Goal: Task Accomplishment & Management: Manage account settings

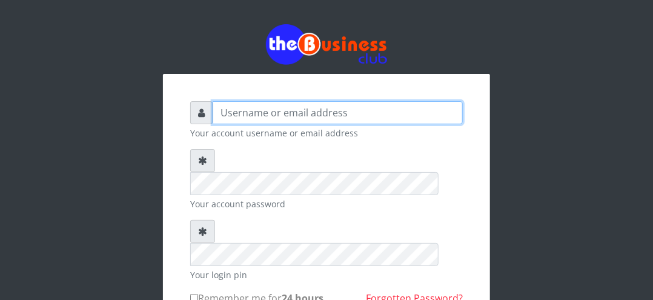
type input "[EMAIL_ADDRESS][DOMAIN_NAME]"
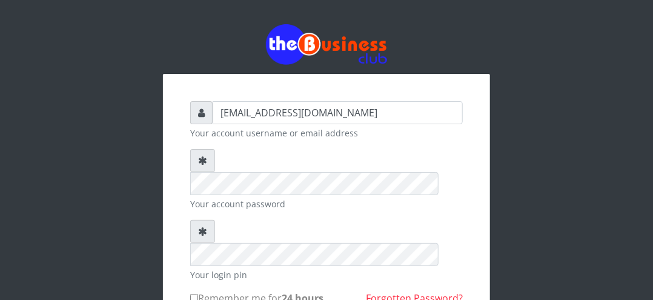
click at [199, 227] on icon at bounding box center [202, 232] width 9 height 10
click at [201, 227] on icon at bounding box center [202, 232] width 9 height 10
click at [202, 160] on icon at bounding box center [202, 161] width 9 height 10
click at [194, 294] on input "Remember me for 24 hours" at bounding box center [194, 298] width 8 height 8
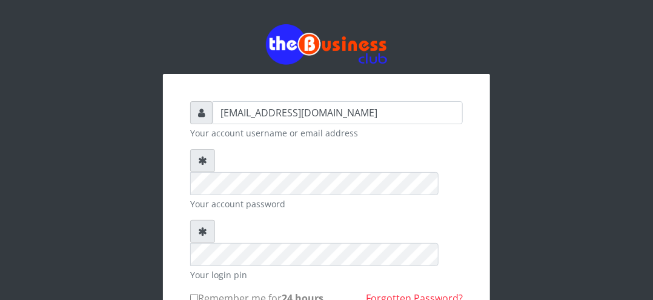
checkbox input "true"
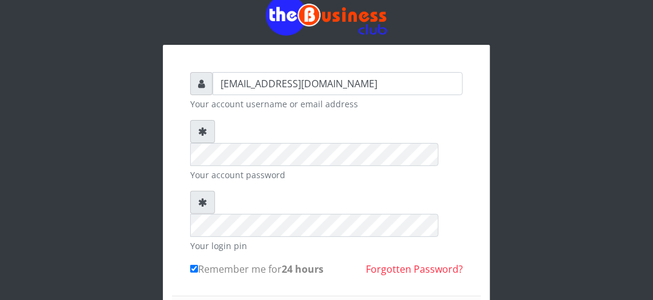
scroll to position [121, 0]
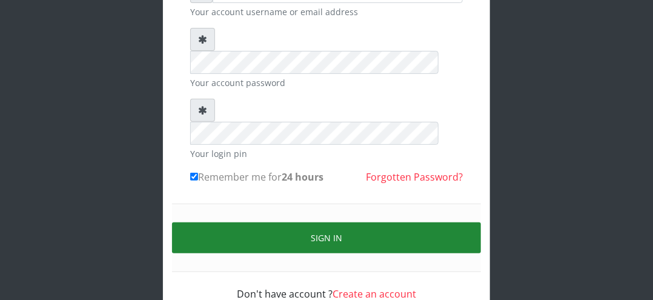
click at [328, 222] on button "Sign in" at bounding box center [326, 237] width 309 height 31
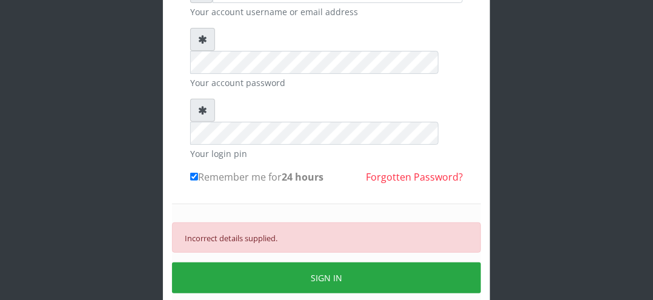
scroll to position [0, 0]
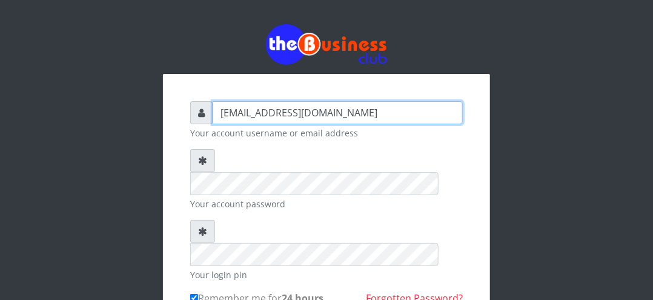
type input "IObaloyin"
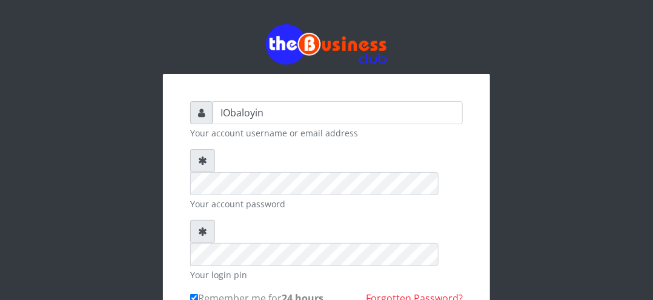
click at [204, 162] on icon at bounding box center [202, 161] width 9 height 10
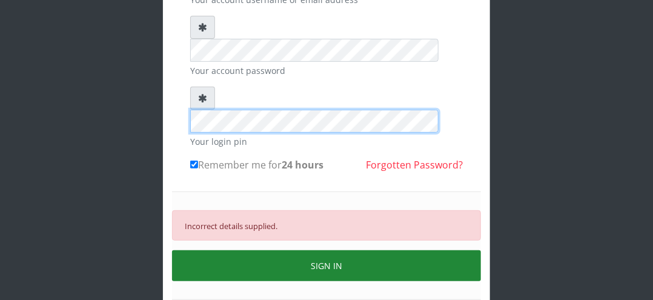
scroll to position [161, 0]
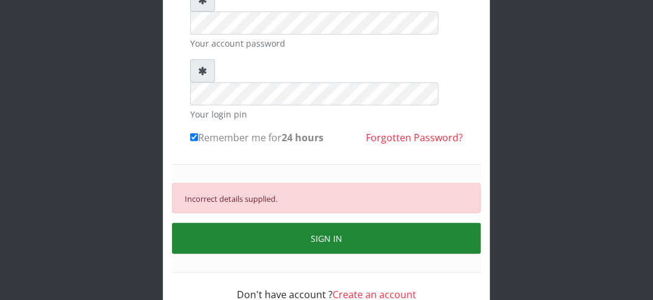
click at [335, 223] on button "SIGN IN" at bounding box center [326, 238] width 309 height 31
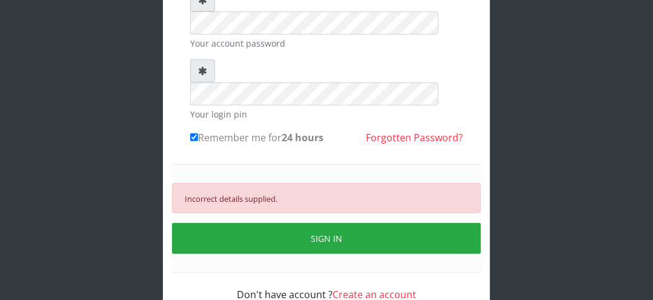
click at [401, 131] on link "Forgotten Password?" at bounding box center [414, 137] width 97 height 13
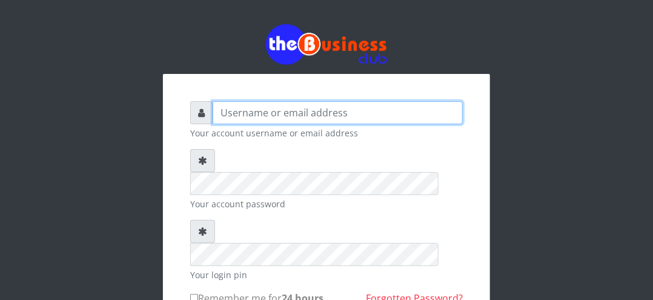
type input "[EMAIL_ADDRESS][DOMAIN_NAME]"
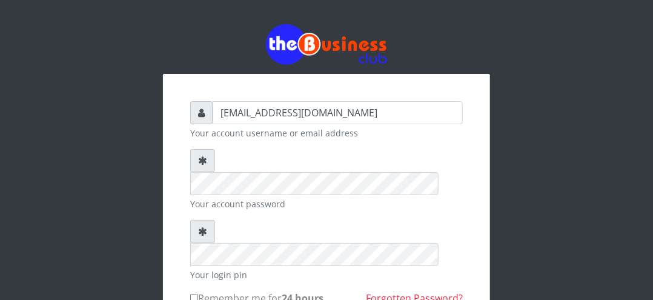
click at [257, 267] on form "obaloyink@yahoo.com Your account username or email address Your account passwor…" at bounding box center [326, 261] width 273 height 321
click at [192, 294] on input "Remember me for 24 hours" at bounding box center [194, 298] width 8 height 8
checkbox input "true"
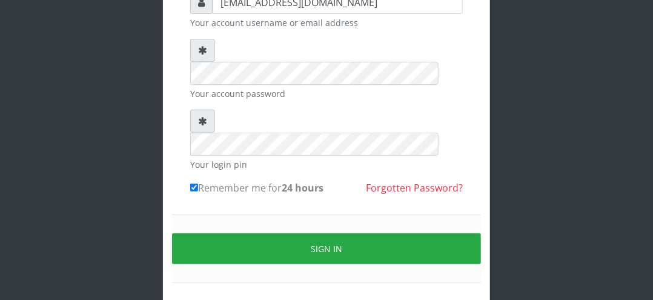
scroll to position [121, 0]
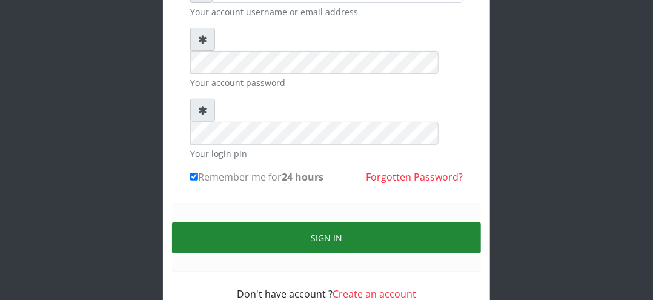
click at [332, 222] on button "Sign in" at bounding box center [326, 237] width 309 height 31
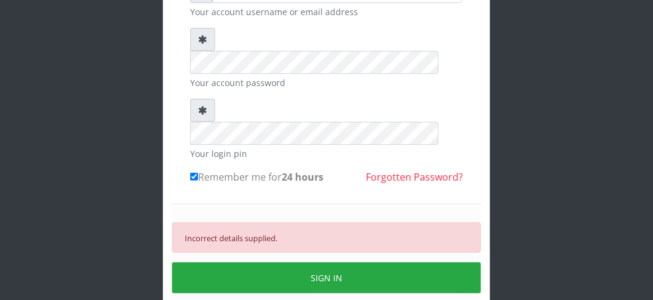
click at [255, 233] on small "Incorrect details supplied." at bounding box center [231, 238] width 93 height 11
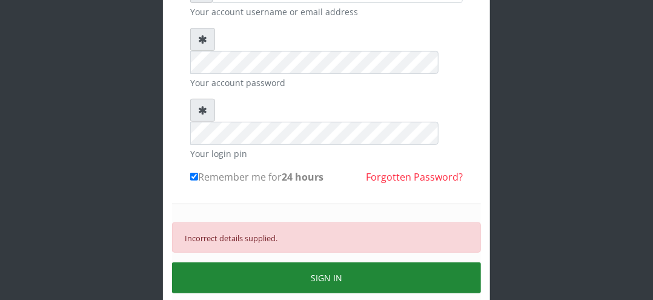
click at [333, 262] on button "SIGN IN" at bounding box center [326, 277] width 309 height 31
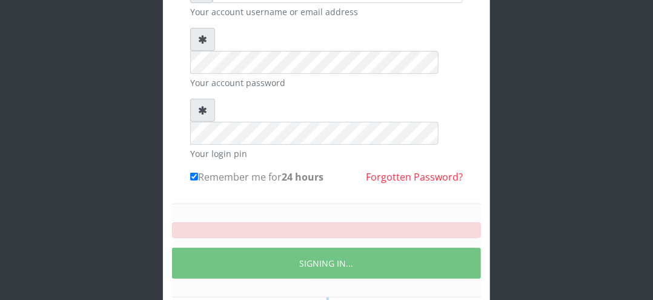
click at [333, 239] on div "SIGNING IN..." at bounding box center [326, 251] width 309 height 94
